Goal: Navigation & Orientation: Find specific page/section

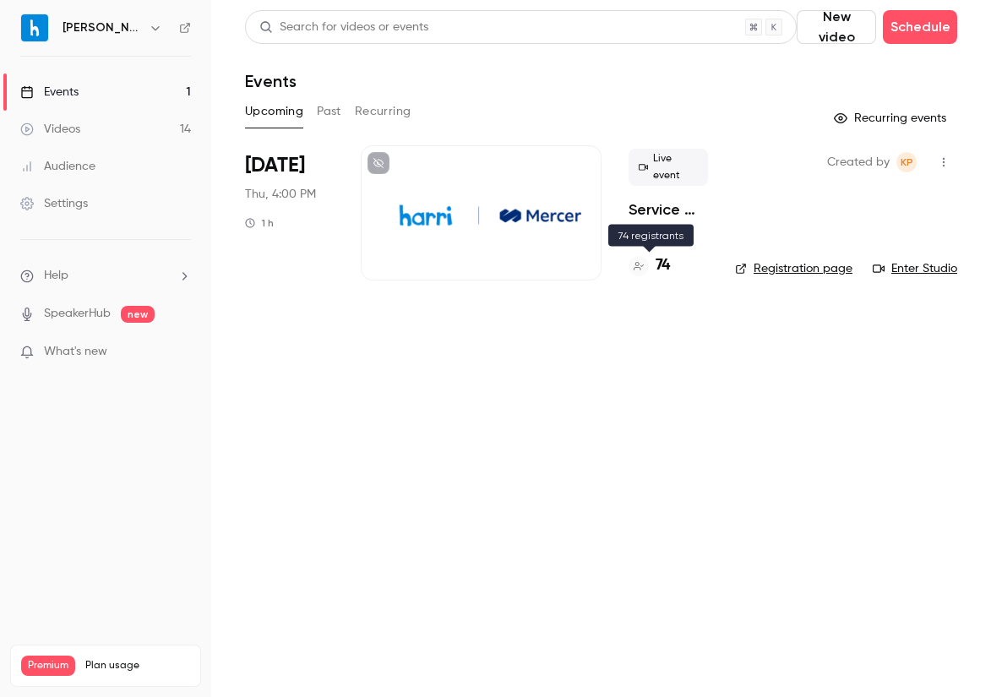
click at [663, 260] on h4 "74" at bounding box center [662, 265] width 14 height 23
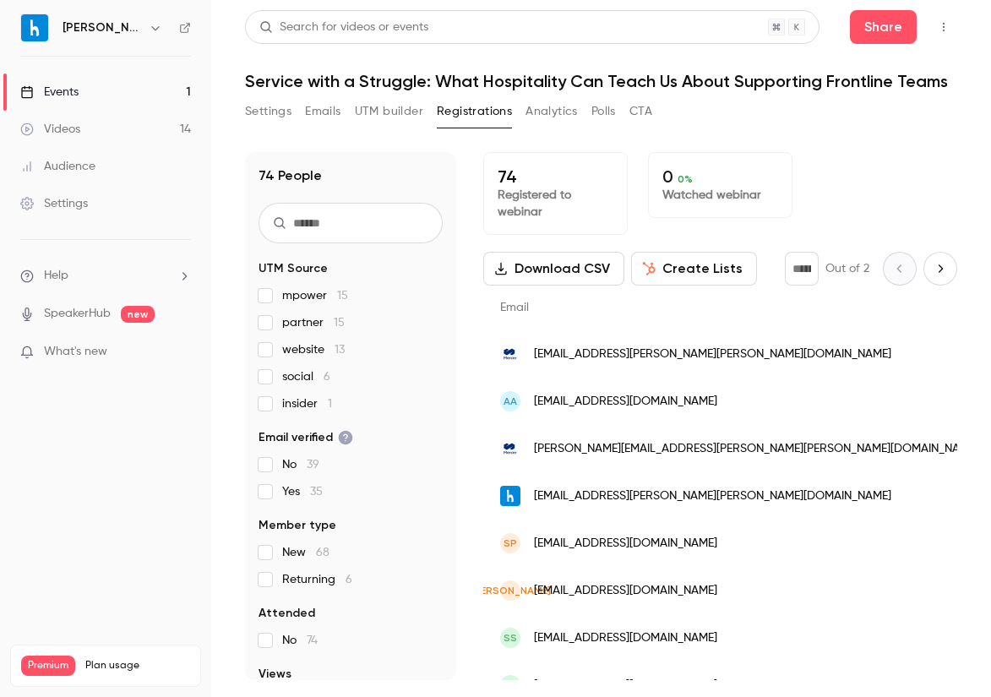
click at [960, 23] on main "Search for videos or events Share Service with a Struggle: What Hospitality Can…" at bounding box center [601, 348] width 780 height 697
click at [949, 22] on icon "button" at bounding box center [944, 27] width 14 height 12
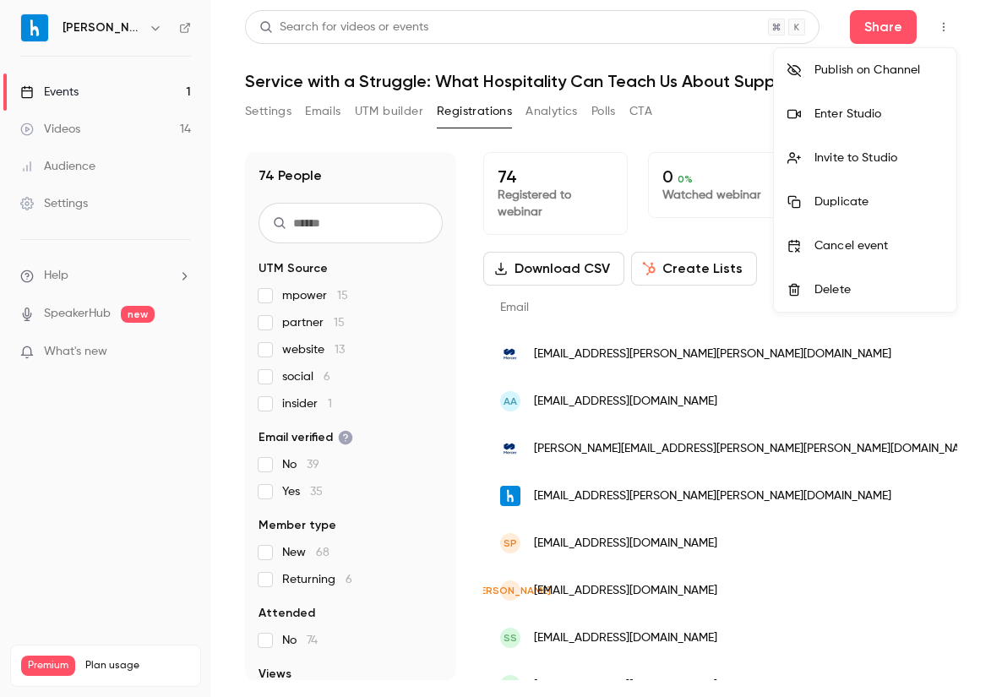
click at [889, 112] on div "Enter Studio" at bounding box center [878, 114] width 128 height 17
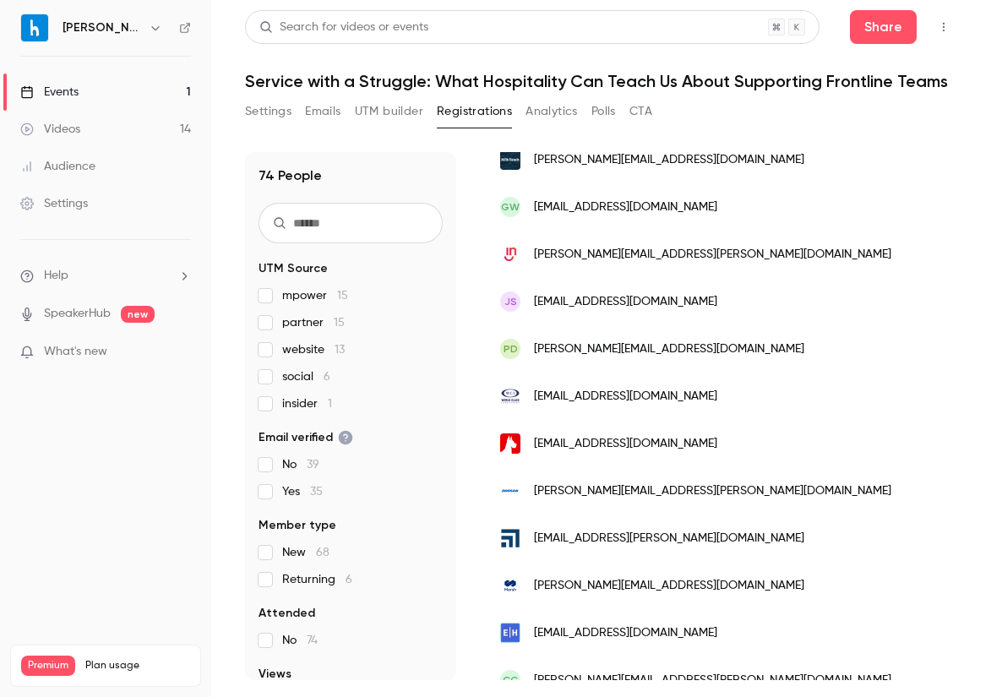
scroll to position [903, 0]
